Goal: Navigation & Orientation: Find specific page/section

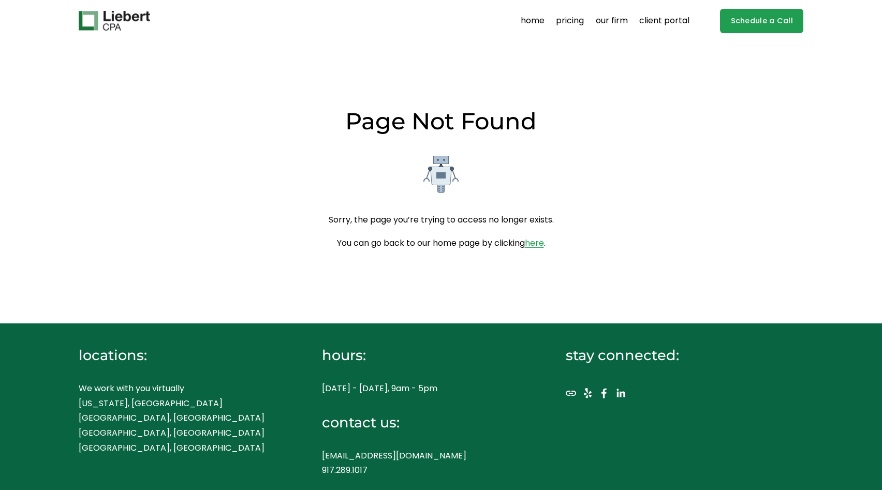
click at [118, 19] on img at bounding box center [114, 21] width 71 height 20
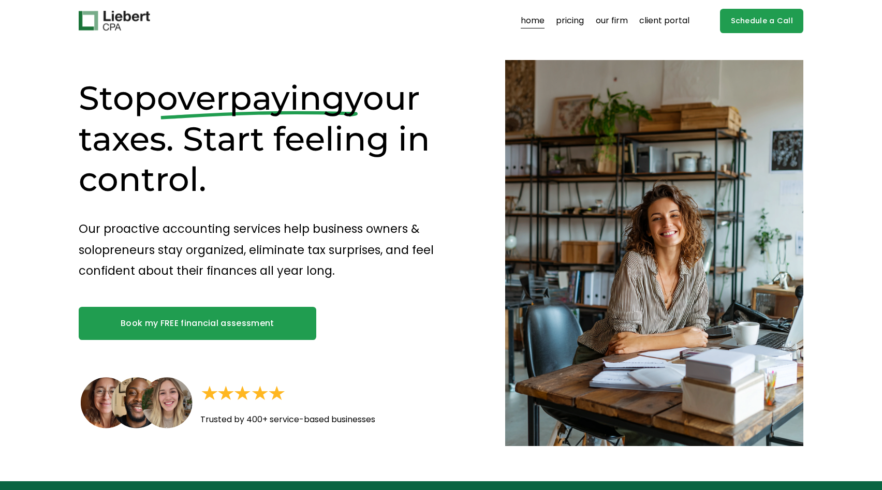
click at [565, 28] on link "pricing" at bounding box center [570, 20] width 28 height 17
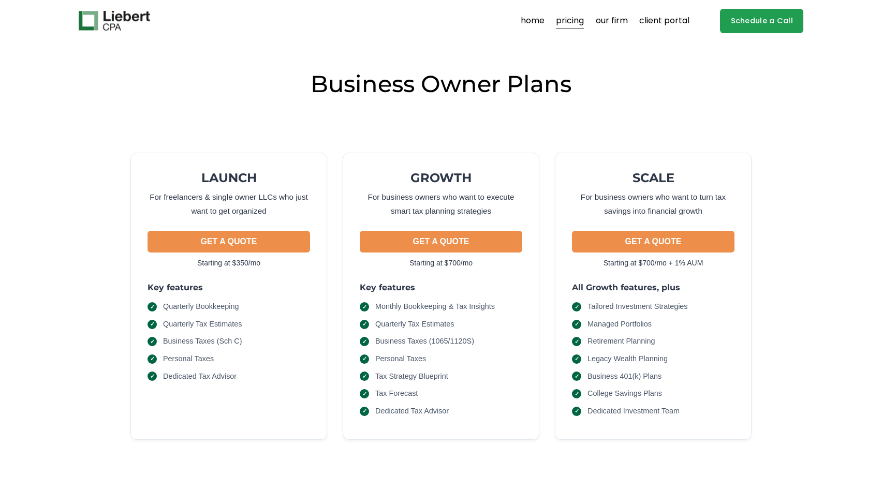
click at [621, 21] on link "our firm" at bounding box center [611, 20] width 32 height 17
